Goal: Information Seeking & Learning: Learn about a topic

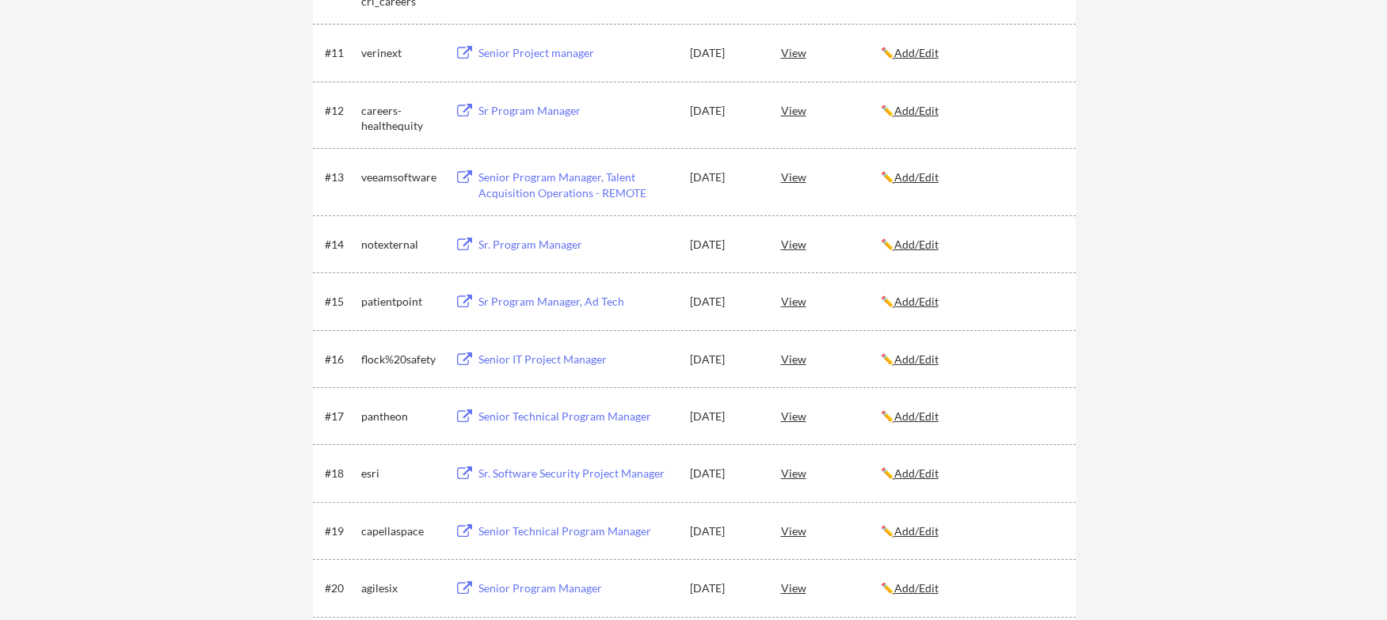
scroll to position [950, 0]
click at [589, 413] on div "Senior Technical Program Manager" at bounding box center [576, 413] width 196 height 16
click at [542, 299] on div "Sr Program Manager, Ad Tech" at bounding box center [576, 299] width 196 height 16
click at [521, 235] on div "Sr. Program Manager" at bounding box center [576, 242] width 196 height 16
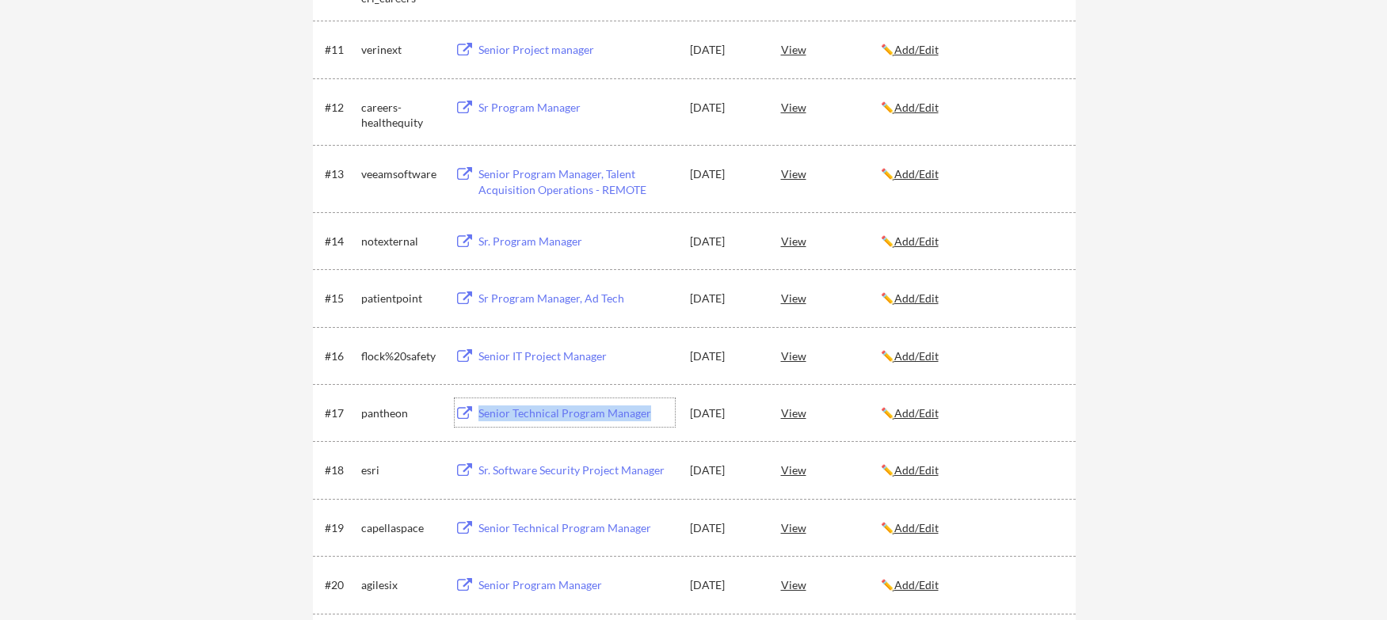
drag, startPoint x: 662, startPoint y: 414, endPoint x: 477, endPoint y: 411, distance: 185.3
click at [477, 411] on div "Senior Technical Program Manager" at bounding box center [574, 412] width 200 height 29
copy div "Senior Technical Program Manager"
drag, startPoint x: 137, startPoint y: 352, endPoint x: 144, endPoint y: 343, distance: 11.3
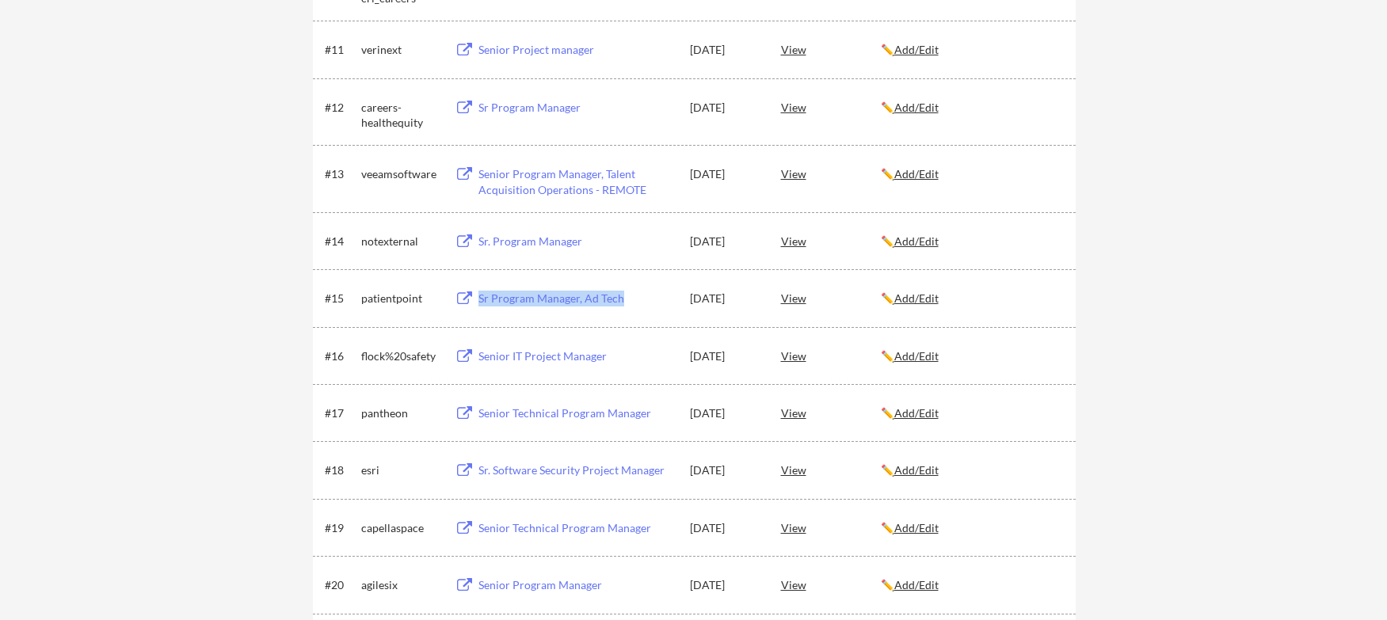
drag, startPoint x: 675, startPoint y: 306, endPoint x: 629, endPoint y: 296, distance: 47.7
click at [629, 295] on div "#15 patientpoint Sr Program Manager, Ad Tech [DATE] View ✏️ Add/Edit" at bounding box center [693, 297] width 736 height 29
copy div "Sr Program Manager, Ad Tech"
click at [554, 239] on div "Sr. Program Manager" at bounding box center [576, 242] width 196 height 16
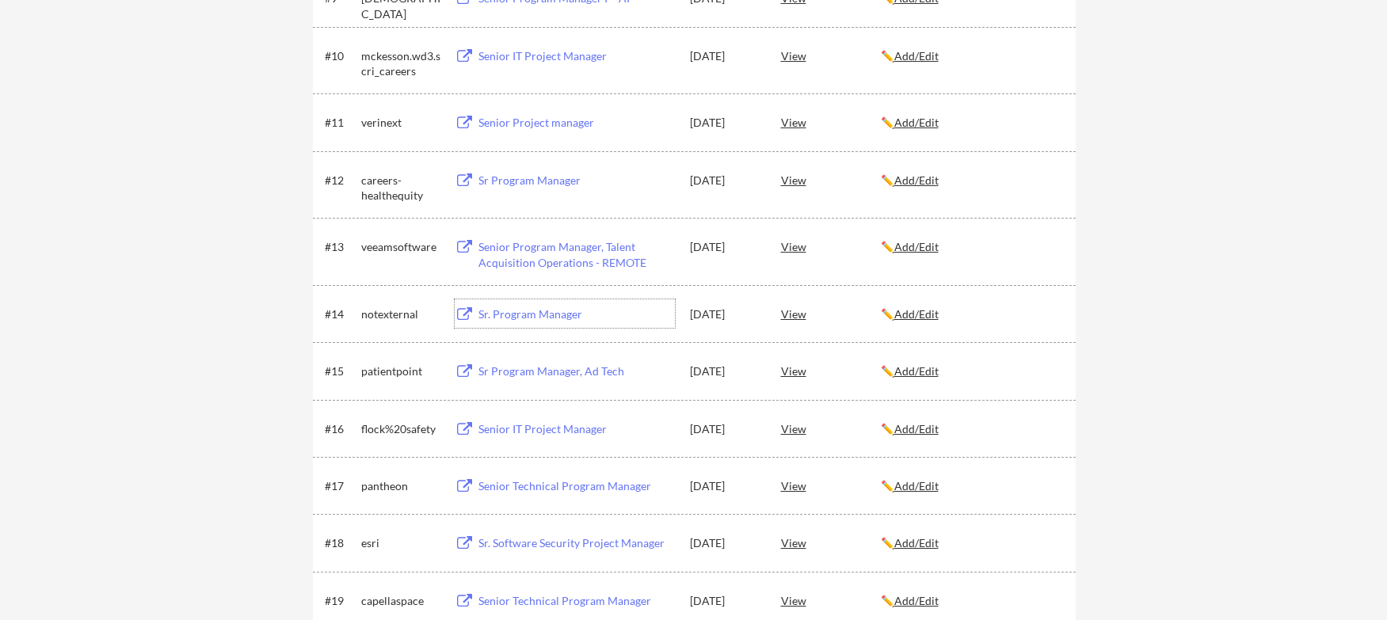
scroll to position [871, 0]
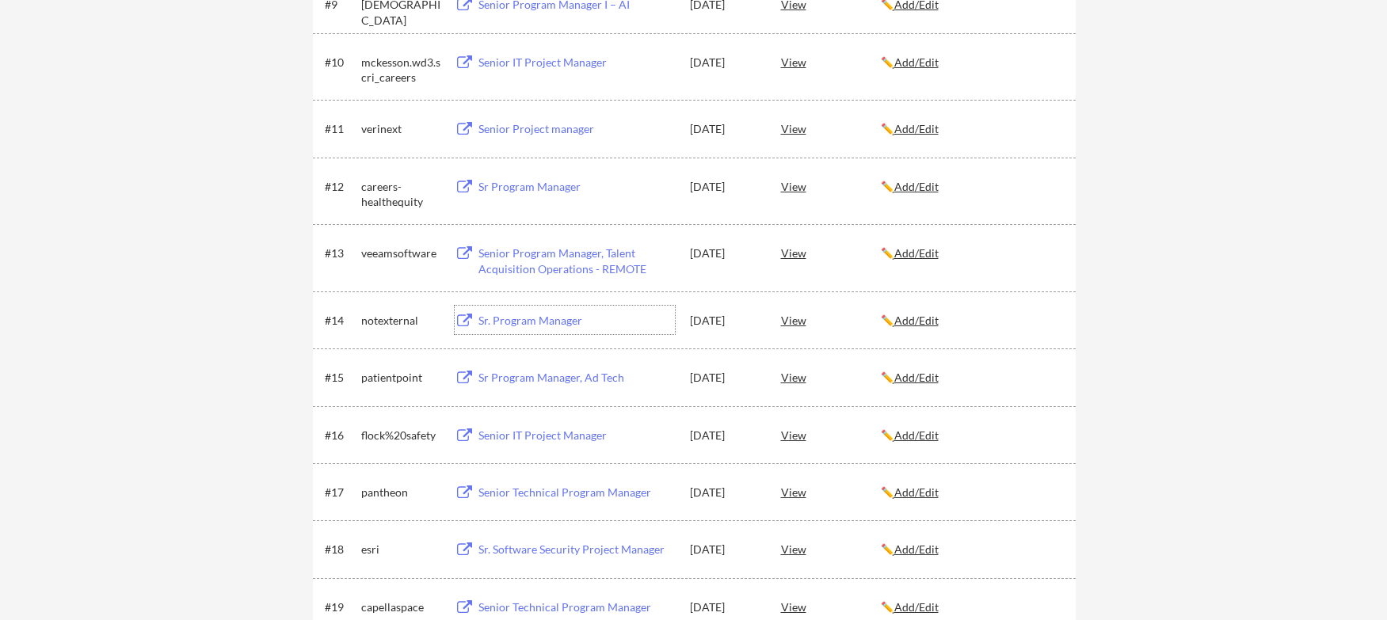
click at [576, 256] on div "Senior Program Manager, Talent Acquisition Operations - REMOTE" at bounding box center [576, 260] width 196 height 31
drag, startPoint x: 683, startPoint y: 276, endPoint x: 698, endPoint y: 283, distance: 17.1
click at [648, 271] on div "#13 veeamsoftware Senior Program Manager, Talent Acquisition Operations - REMOT…" at bounding box center [694, 257] width 763 height 67
click at [755, 286] on div "#13 veeamsoftware Senior Program Manager, Talent Acquisition Operations - REMOT…" at bounding box center [694, 257] width 763 height 67
drag, startPoint x: 680, startPoint y: 276, endPoint x: 657, endPoint y: 272, distance: 23.3
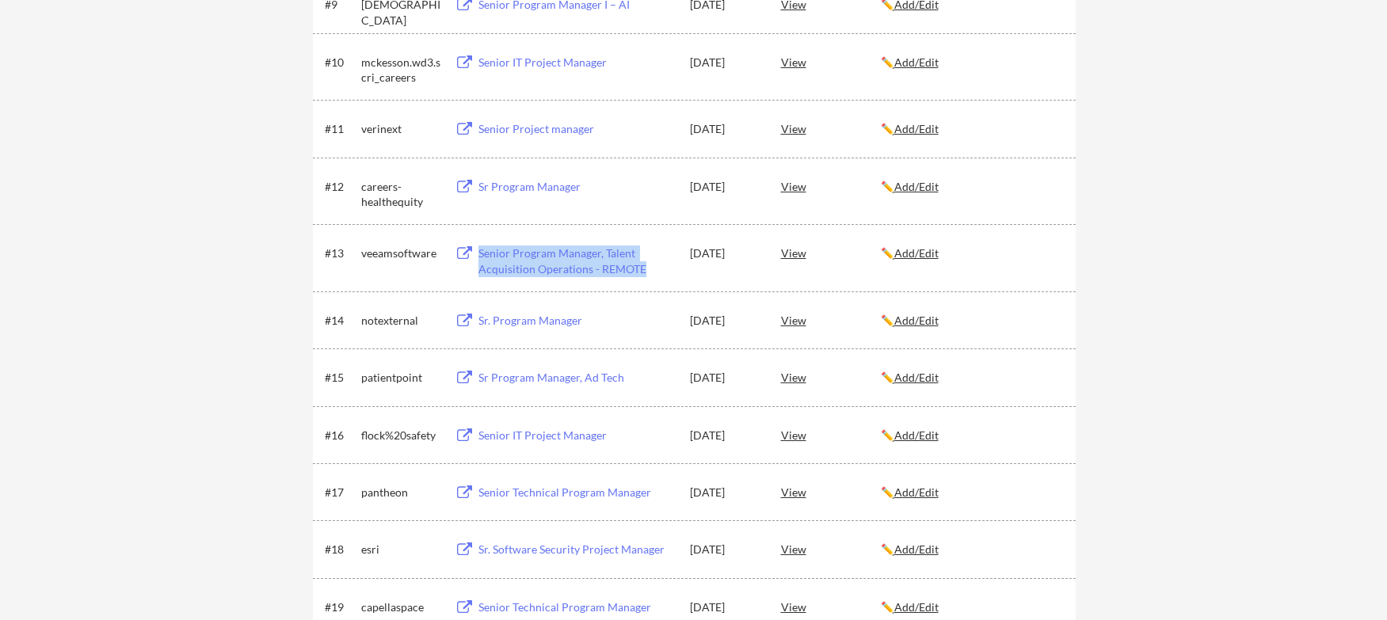
click at [657, 272] on div "#13 veeamsoftware Senior Program Manager, Talent Acquisition Operations - REMOT…" at bounding box center [693, 257] width 736 height 38
copy div "Senior Program Manager, Talent Acquisition Operations - REMOTE"
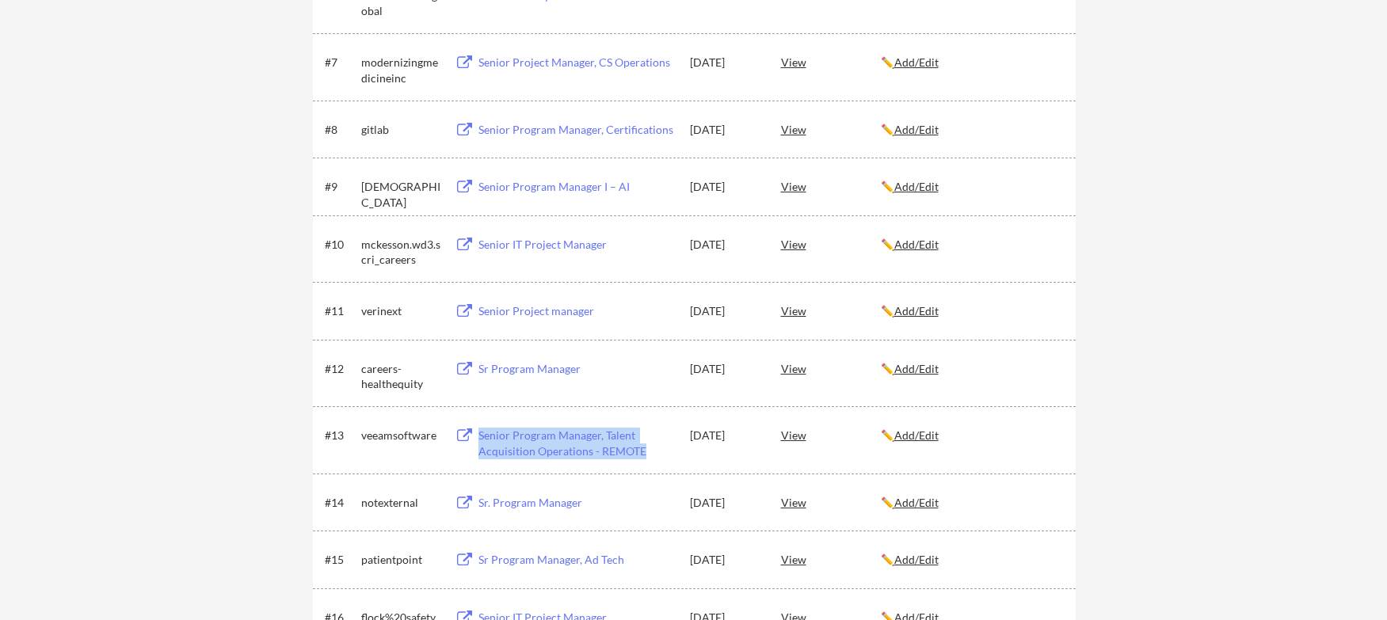
scroll to position [633, 0]
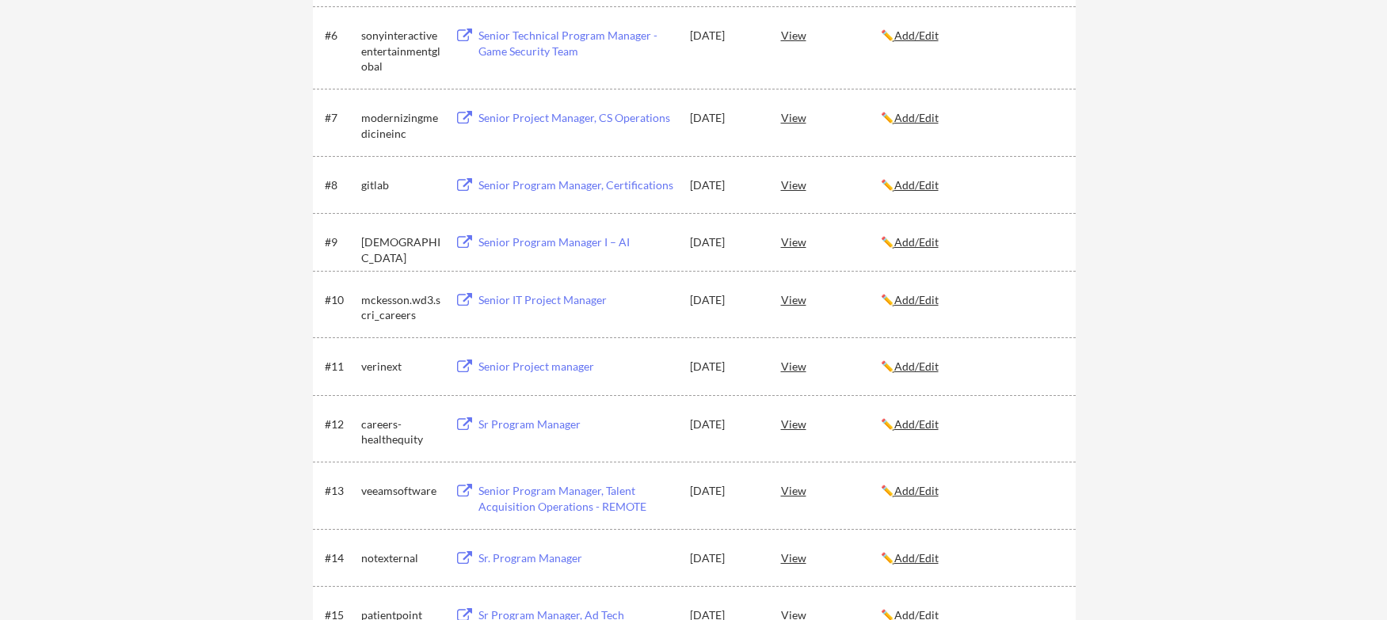
click at [529, 243] on div "Senior Program Manager I – AI" at bounding box center [576, 242] width 196 height 16
click at [540, 179] on div "Senior Program Manager, Certifications" at bounding box center [576, 185] width 196 height 16
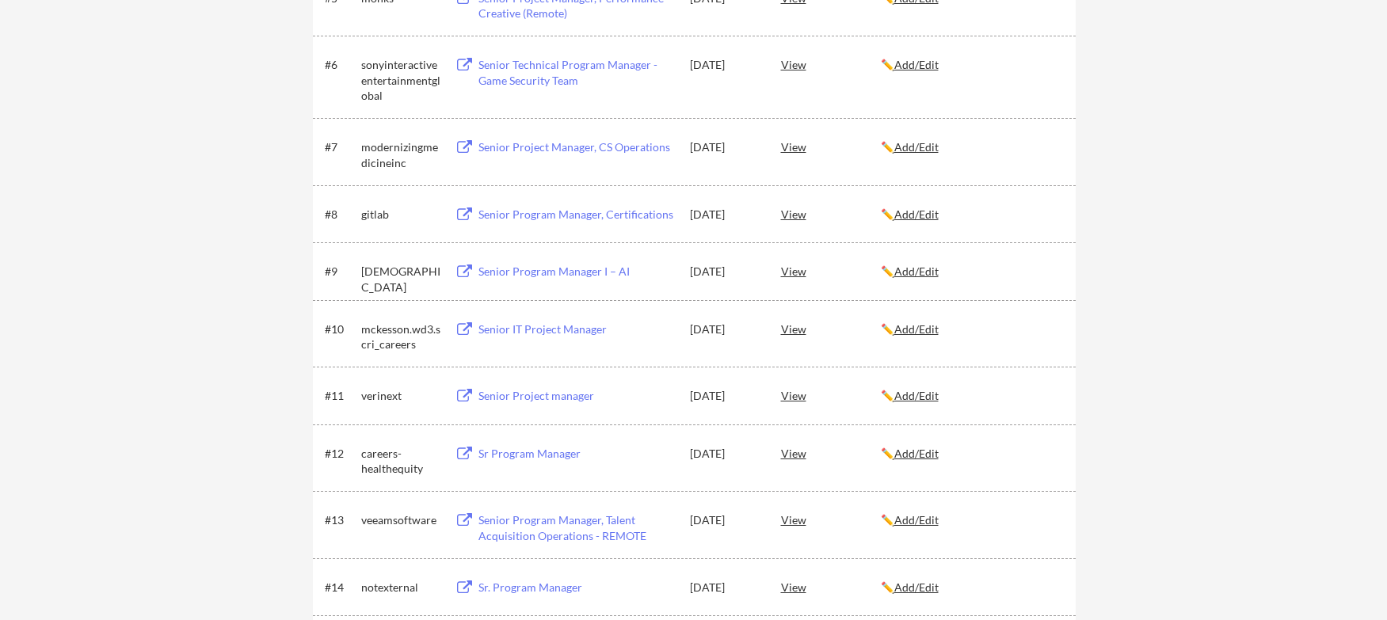
scroll to position [554, 0]
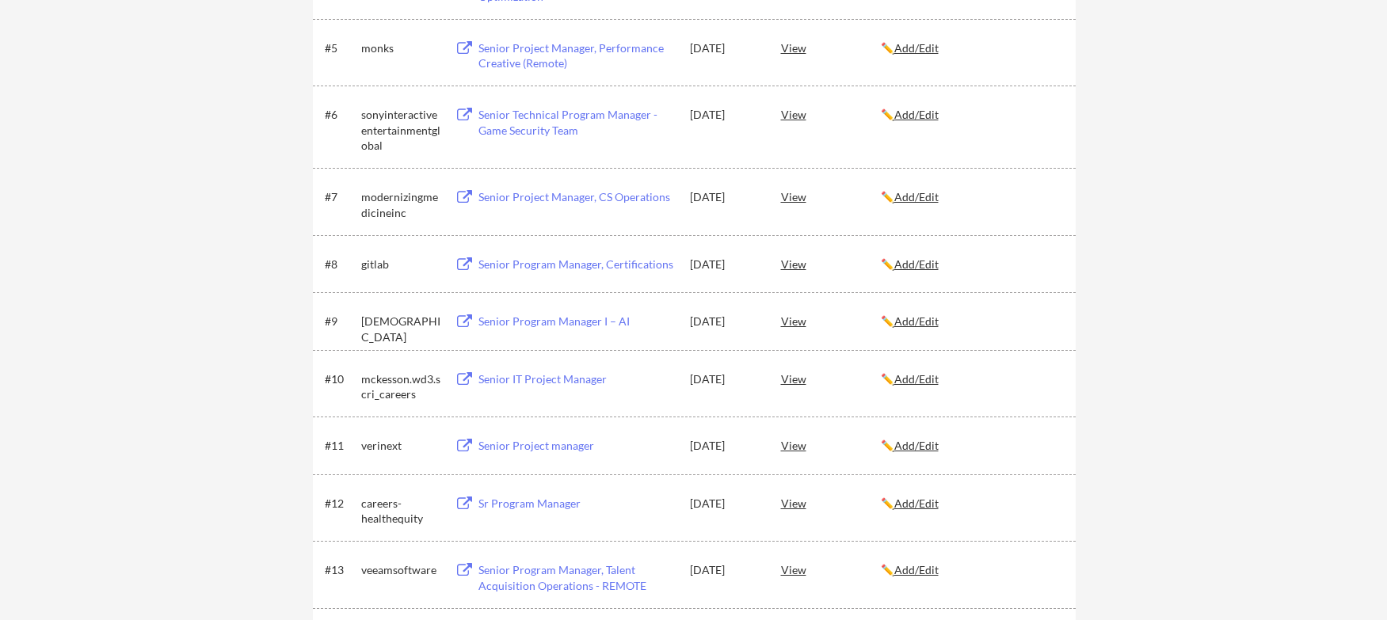
click at [559, 200] on div "Senior Project Manager, CS Operations" at bounding box center [576, 197] width 196 height 16
click at [546, 127] on div "Senior Technical Program Manager - Game Security Team" at bounding box center [576, 122] width 196 height 31
drag, startPoint x: 676, startPoint y: 135, endPoint x: 607, endPoint y: 134, distance: 68.9
click at [607, 134] on div "#6 sonyinteractiveentertainmentglobal Senior Technical Program Manager - Game S…" at bounding box center [693, 127] width 736 height 54
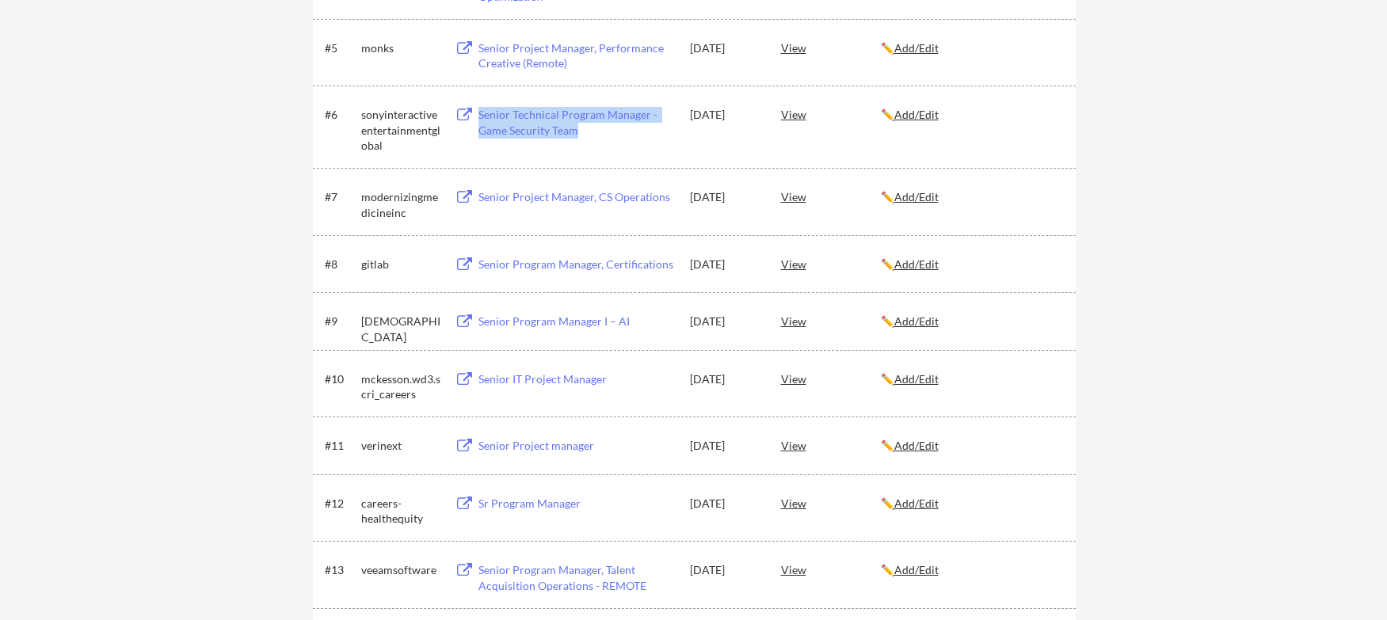
copy div "Senior Technical Program Manager - Game Security Team"
